Goal: Transaction & Acquisition: Purchase product/service

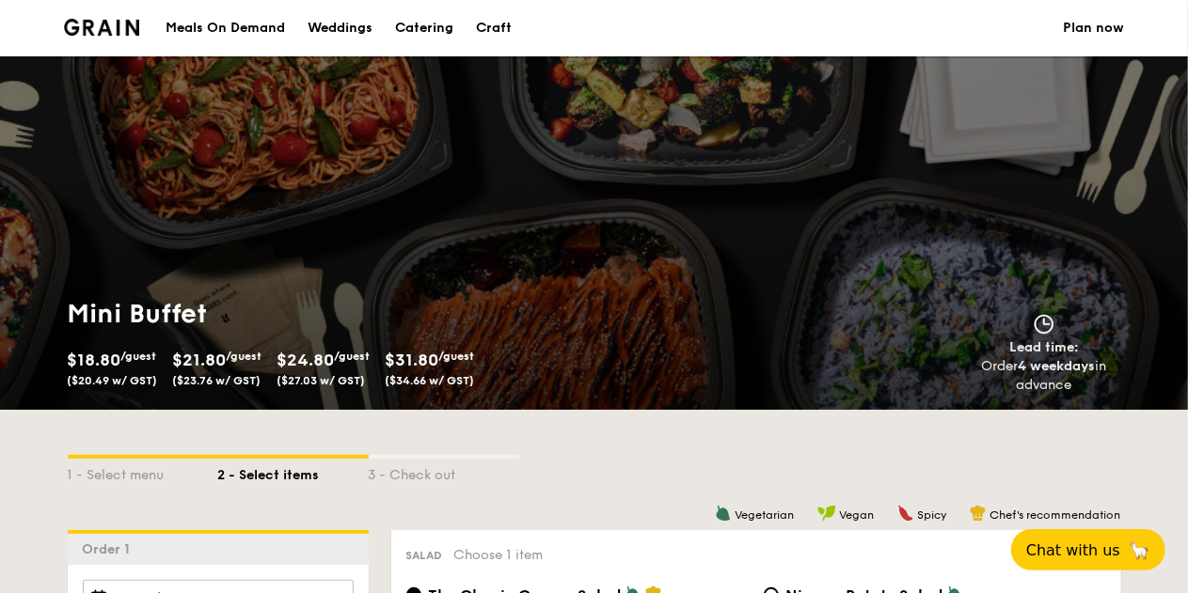
click at [440, 31] on div "Catering" at bounding box center [424, 28] width 58 height 56
select select
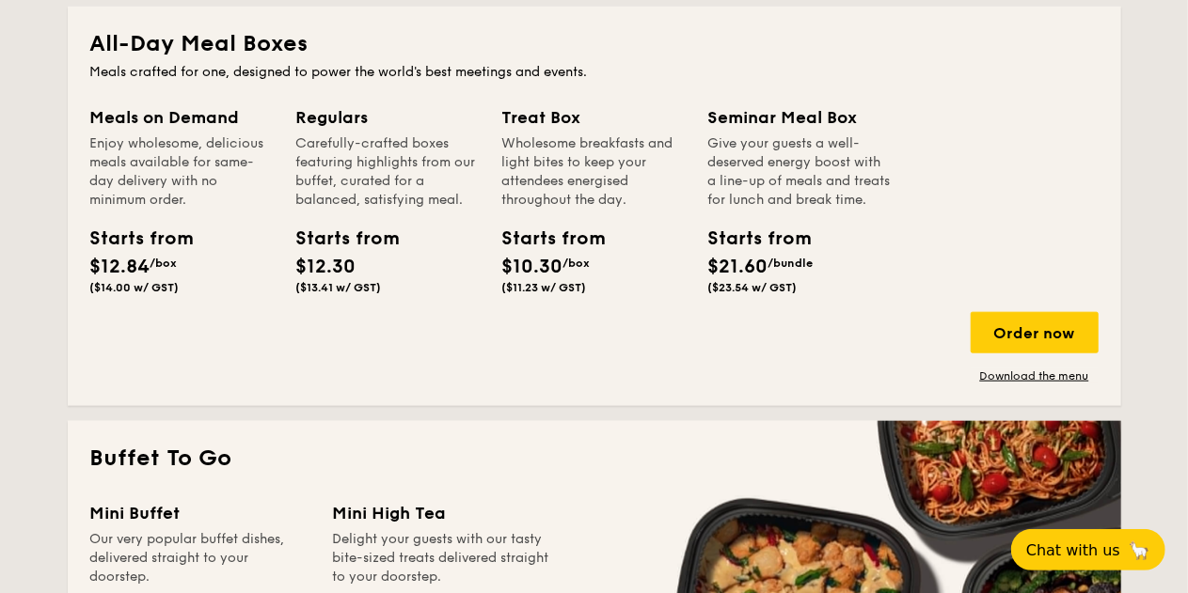
scroll to position [1128, 0]
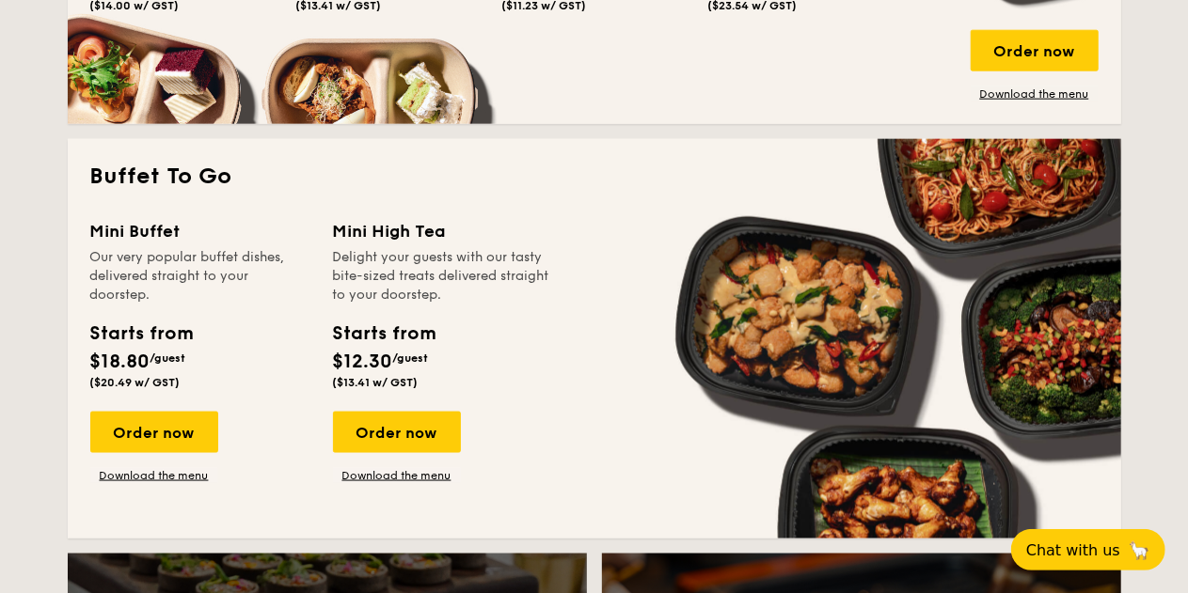
click at [404, 244] on div "Mini High Tea" at bounding box center [443, 231] width 220 height 26
click at [384, 440] on div "Order now" at bounding box center [397, 432] width 128 height 41
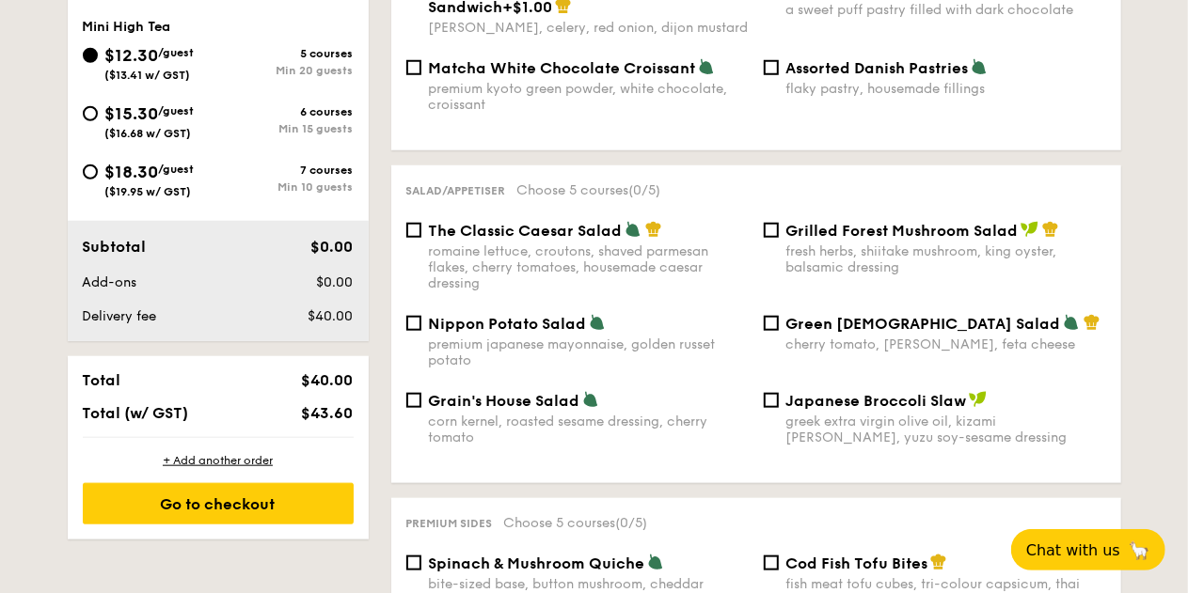
scroll to position [658, 0]
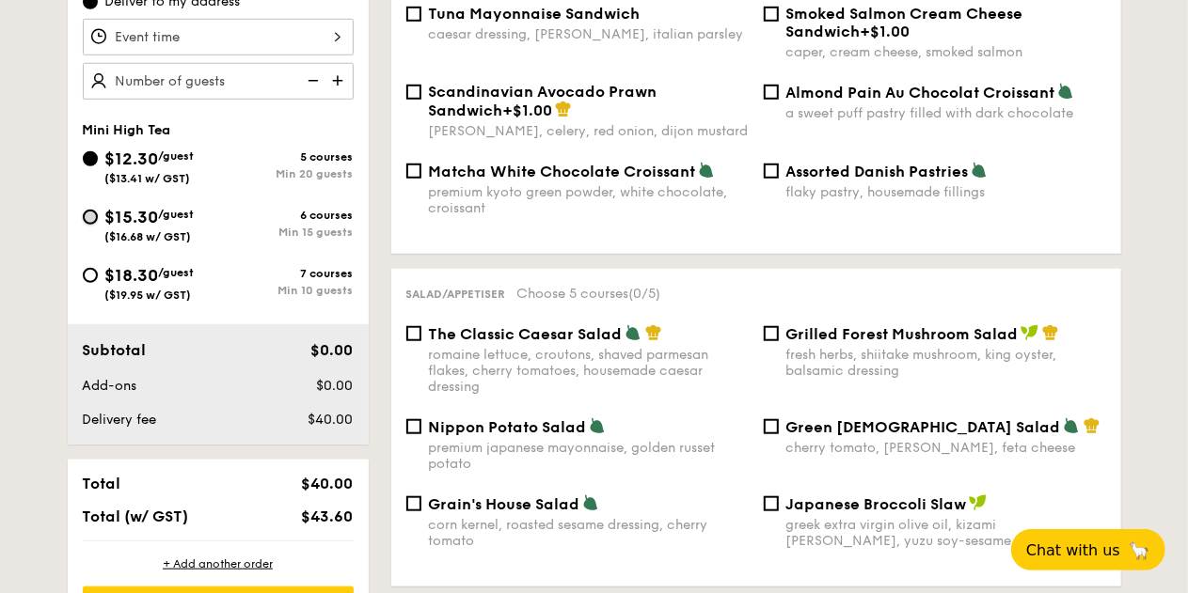
click at [93, 220] on input "$15.30 /guest ($16.68 w/ GST) 6 courses Min 15 guests" at bounding box center [90, 217] width 15 height 15
radio input "true"
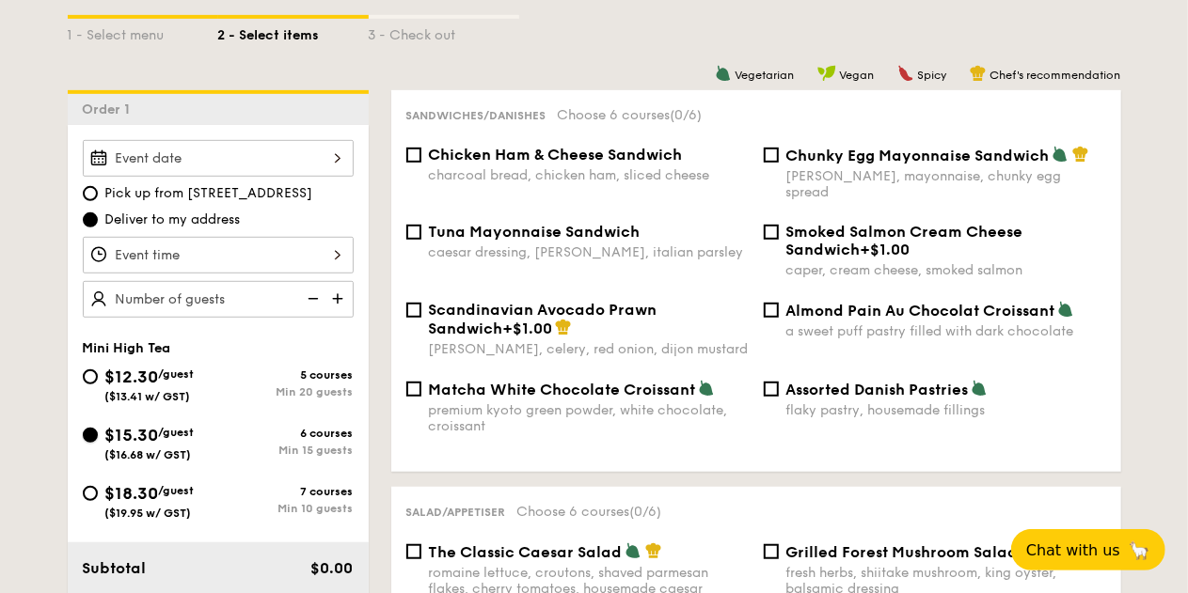
scroll to position [470, 0]
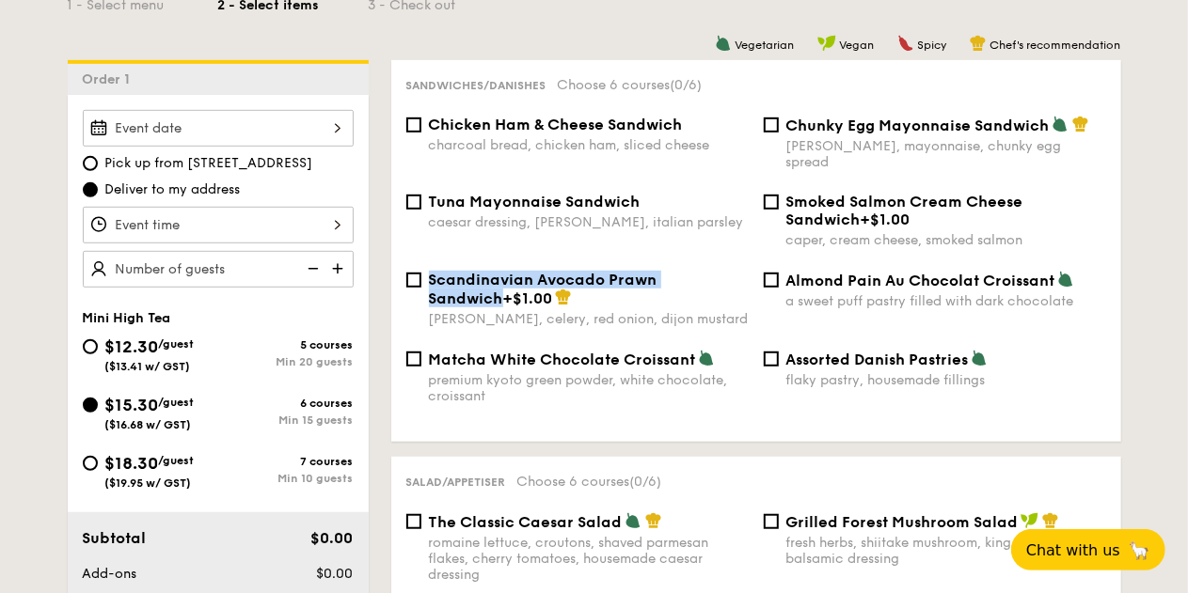
drag, startPoint x: 431, startPoint y: 264, endPoint x: 733, endPoint y: 269, distance: 302.8
click at [733, 271] on div "Scandinavian Avocado Prawn Sandwich +$1.00" at bounding box center [589, 289] width 320 height 37
copy span "Scandinavian Avocado Prawn Sandwich"
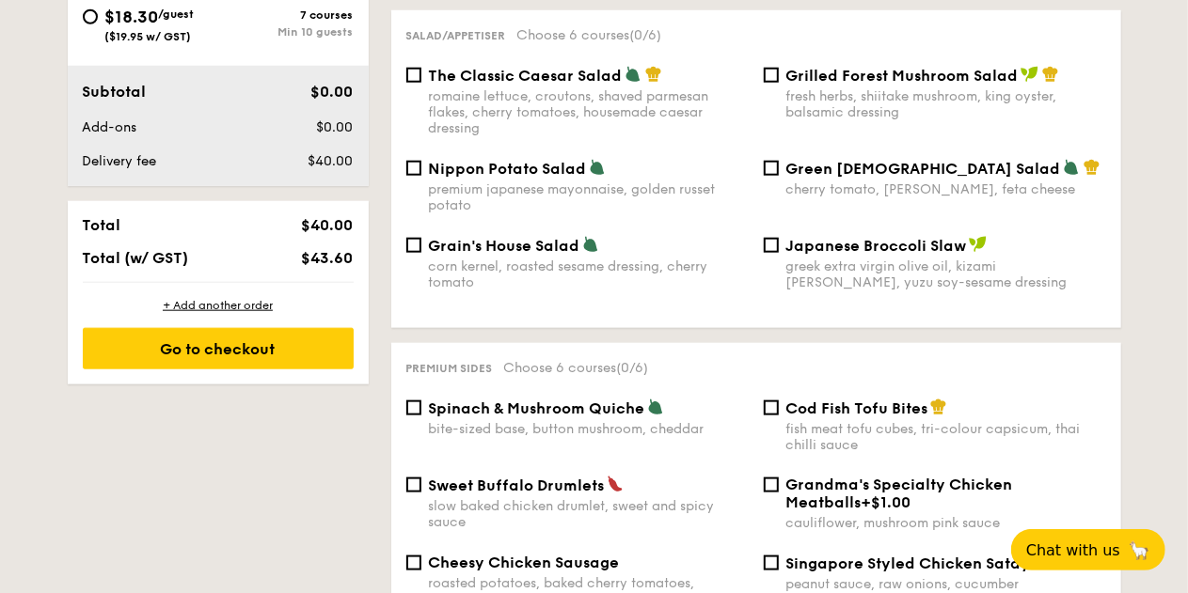
scroll to position [940, 0]
